Goal: Task Accomplishment & Management: Complete application form

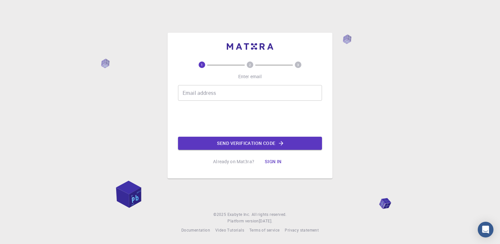
click at [238, 91] on input "Email address" at bounding box center [250, 93] width 144 height 16
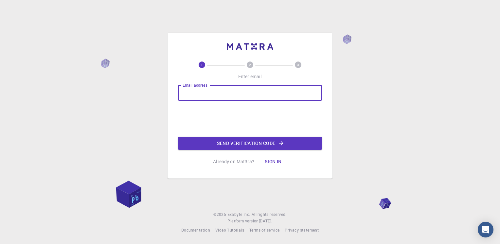
type input "[EMAIL_ADDRESS][DOMAIN_NAME]"
click at [255, 145] on button "Send verification code" at bounding box center [250, 143] width 144 height 13
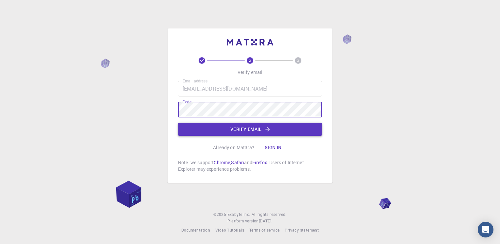
click at [231, 125] on button "Verify email" at bounding box center [250, 129] width 144 height 13
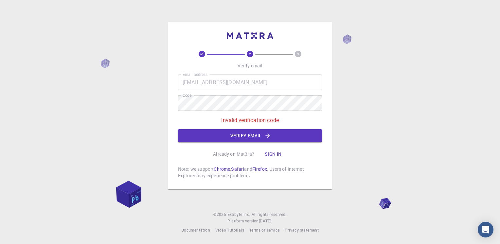
click at [273, 143] on div "2 3 Verify email Email address [EMAIL_ADDRESS][DOMAIN_NAME] Email address Code …" at bounding box center [250, 115] width 144 height 128
click at [272, 129] on div "Email address [EMAIL_ADDRESS][DOMAIN_NAME] Email address Code Code Invalid veri…" at bounding box center [250, 108] width 144 height 68
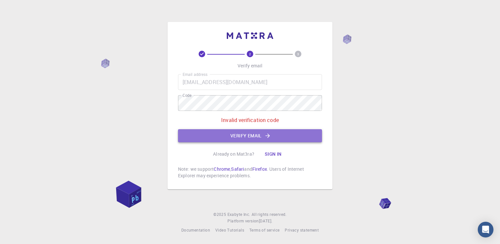
click at [272, 134] on button "Verify email" at bounding box center [250, 135] width 144 height 13
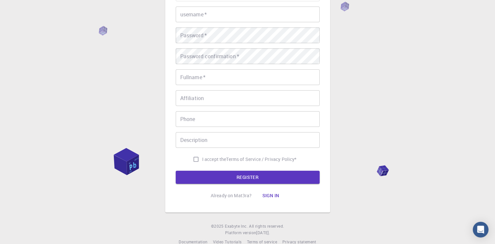
scroll to position [78, 0]
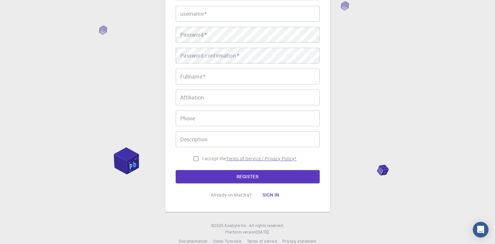
click at [274, 158] on p "Terms of Service / Privacy Policy *" at bounding box center [261, 158] width 70 height 7
